Goal: Check status: Check status

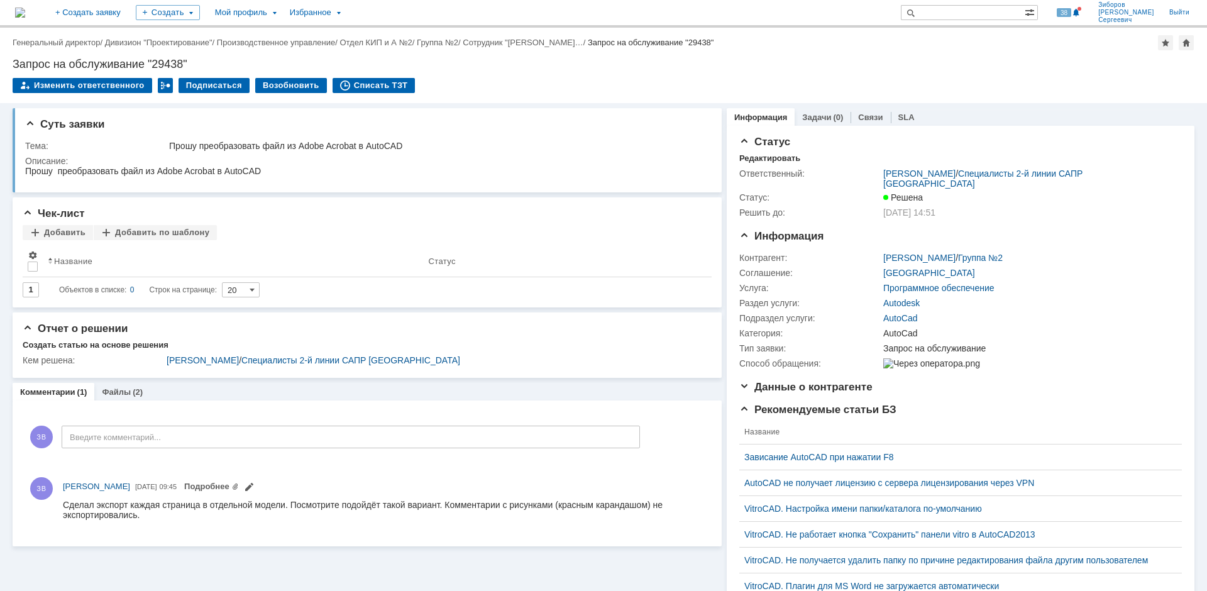
click at [25, 11] on img at bounding box center [20, 13] width 10 height 10
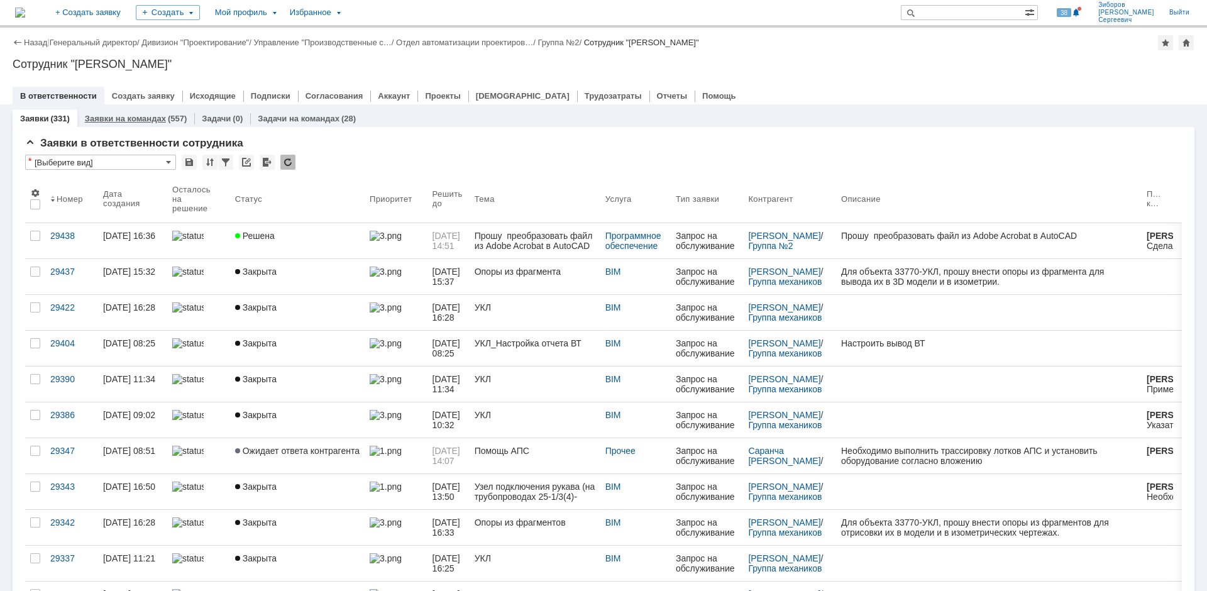
click at [145, 116] on link "Заявки на командах" at bounding box center [125, 118] width 81 height 9
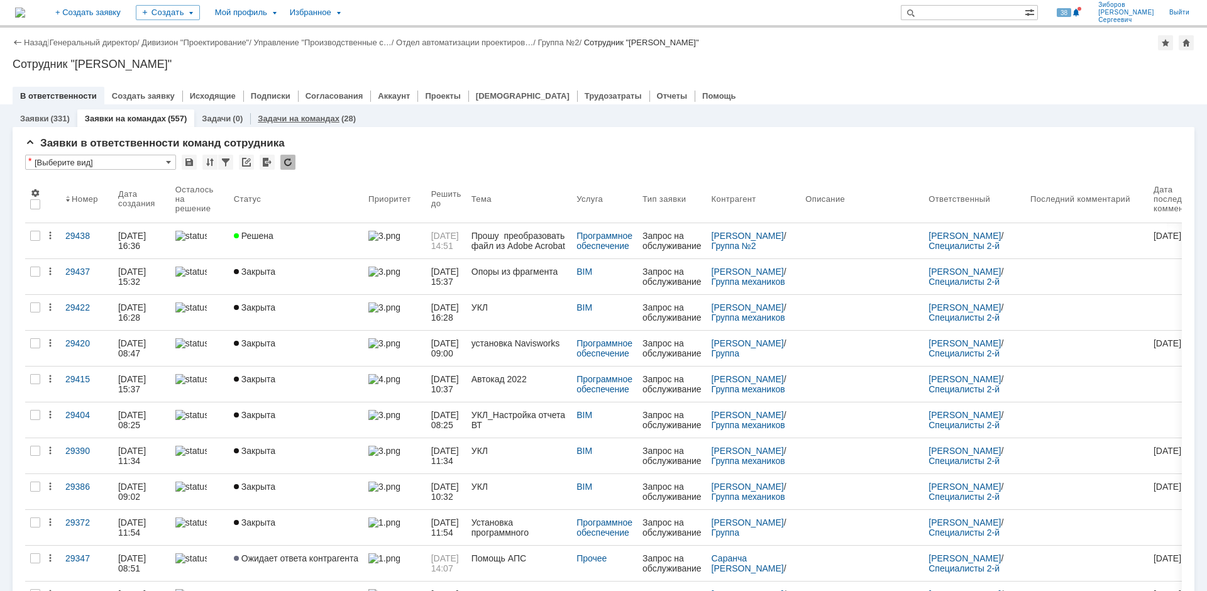
click at [294, 118] on link "Задачи на командах" at bounding box center [299, 118] width 82 height 9
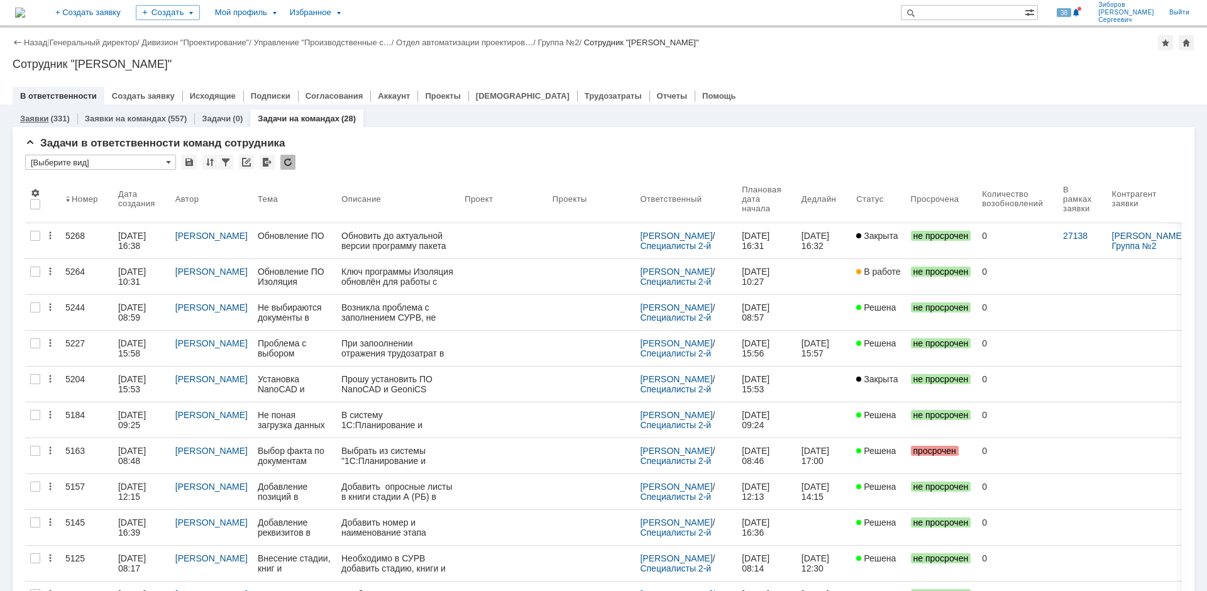
click at [41, 118] on link "Заявки" at bounding box center [34, 118] width 28 height 9
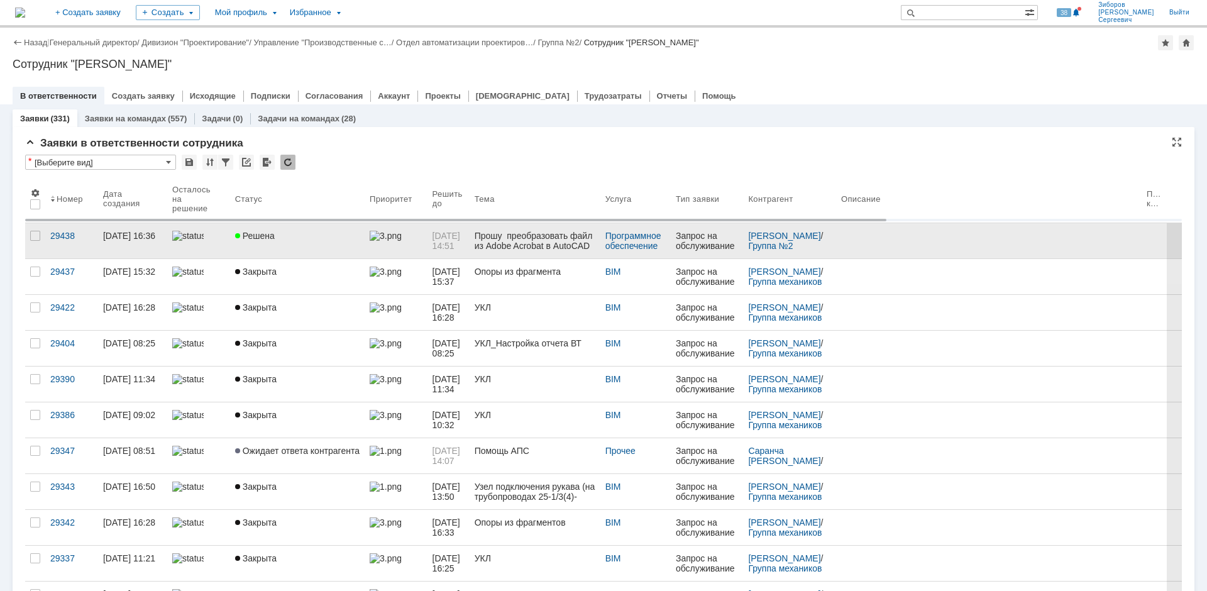
click at [266, 234] on span "Решена" at bounding box center [255, 236] width 40 height 10
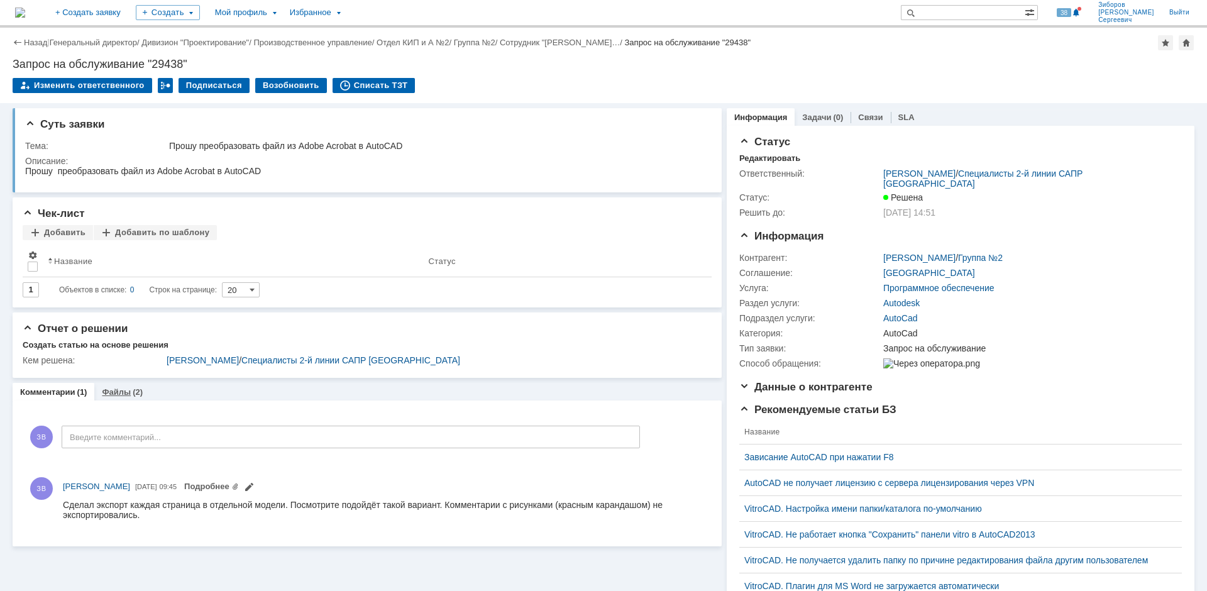
click at [116, 398] on div "Файлы (2)" at bounding box center [122, 392] width 56 height 18
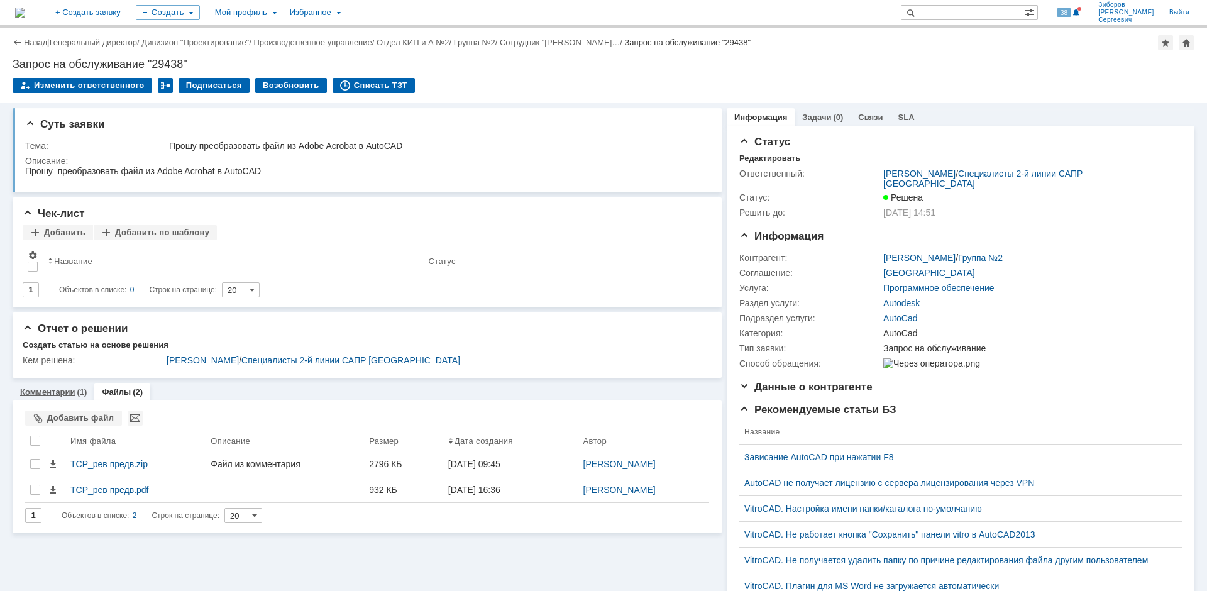
click at [69, 383] on div "Комментарии (1)" at bounding box center [54, 392] width 82 height 18
